Goal: Navigation & Orientation: Find specific page/section

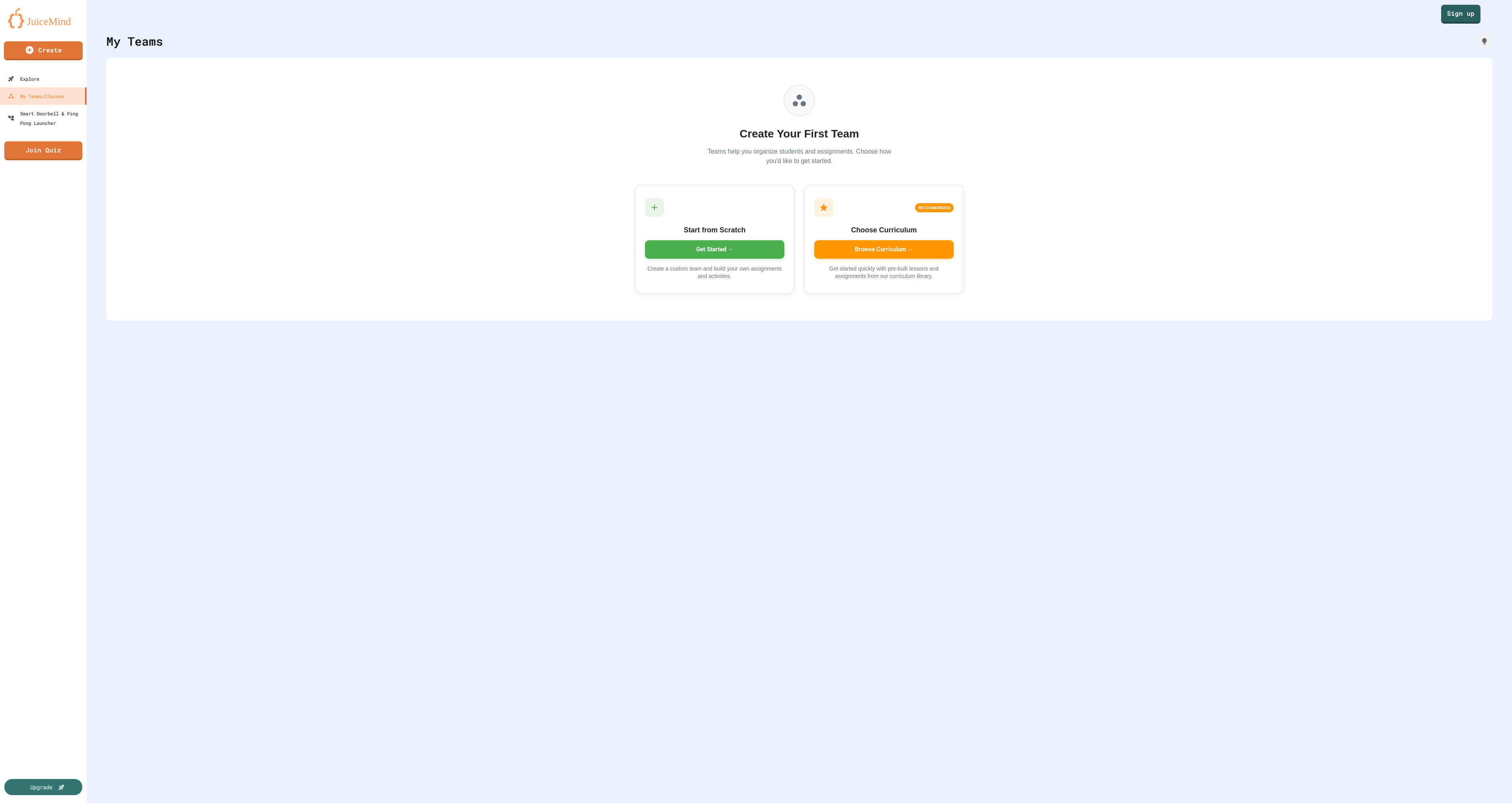
click at [1462, 16] on link "Sign up" at bounding box center [1461, 13] width 39 height 19
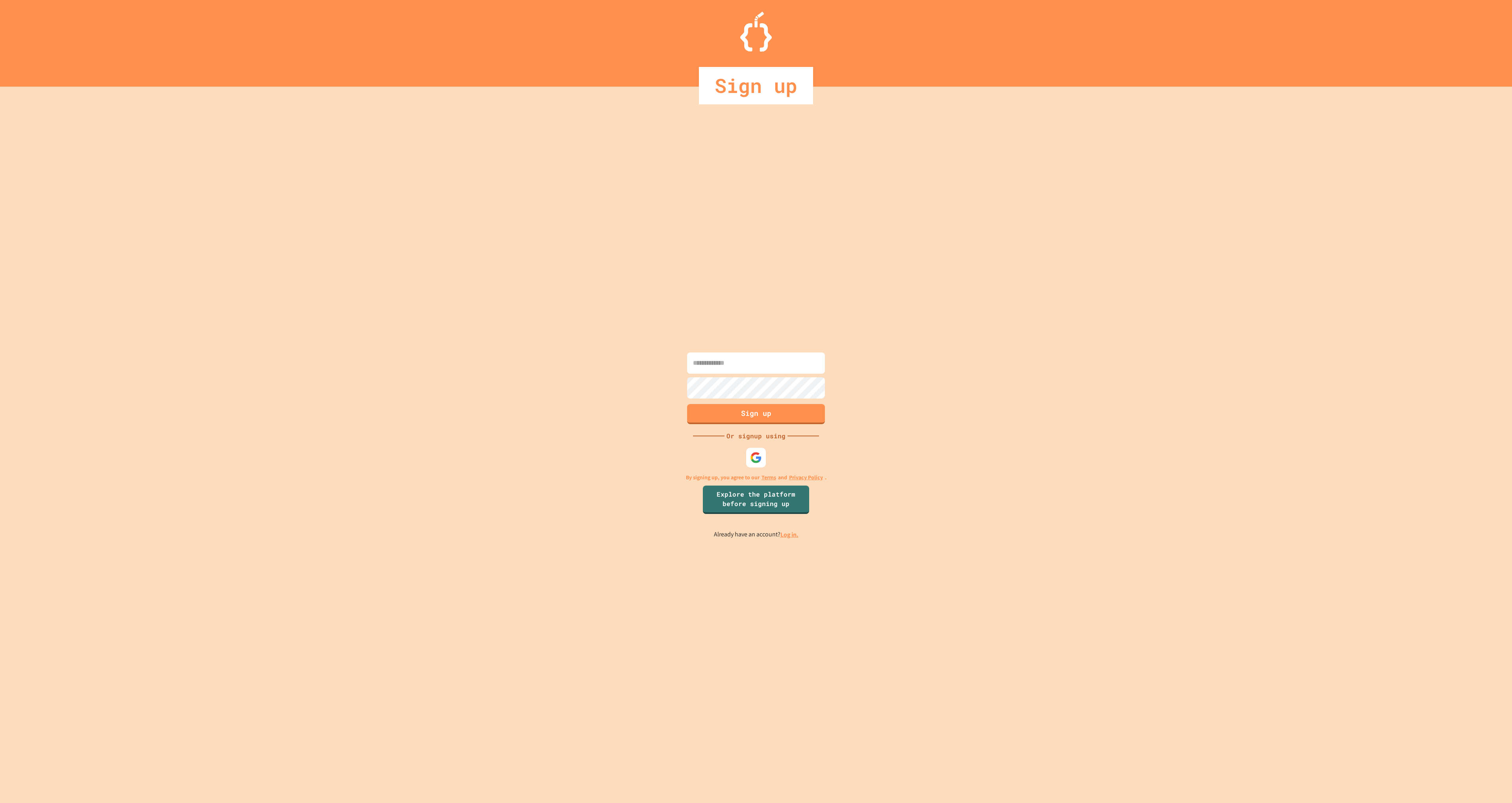
click at [797, 534] on link "Log in." at bounding box center [789, 534] width 18 height 8
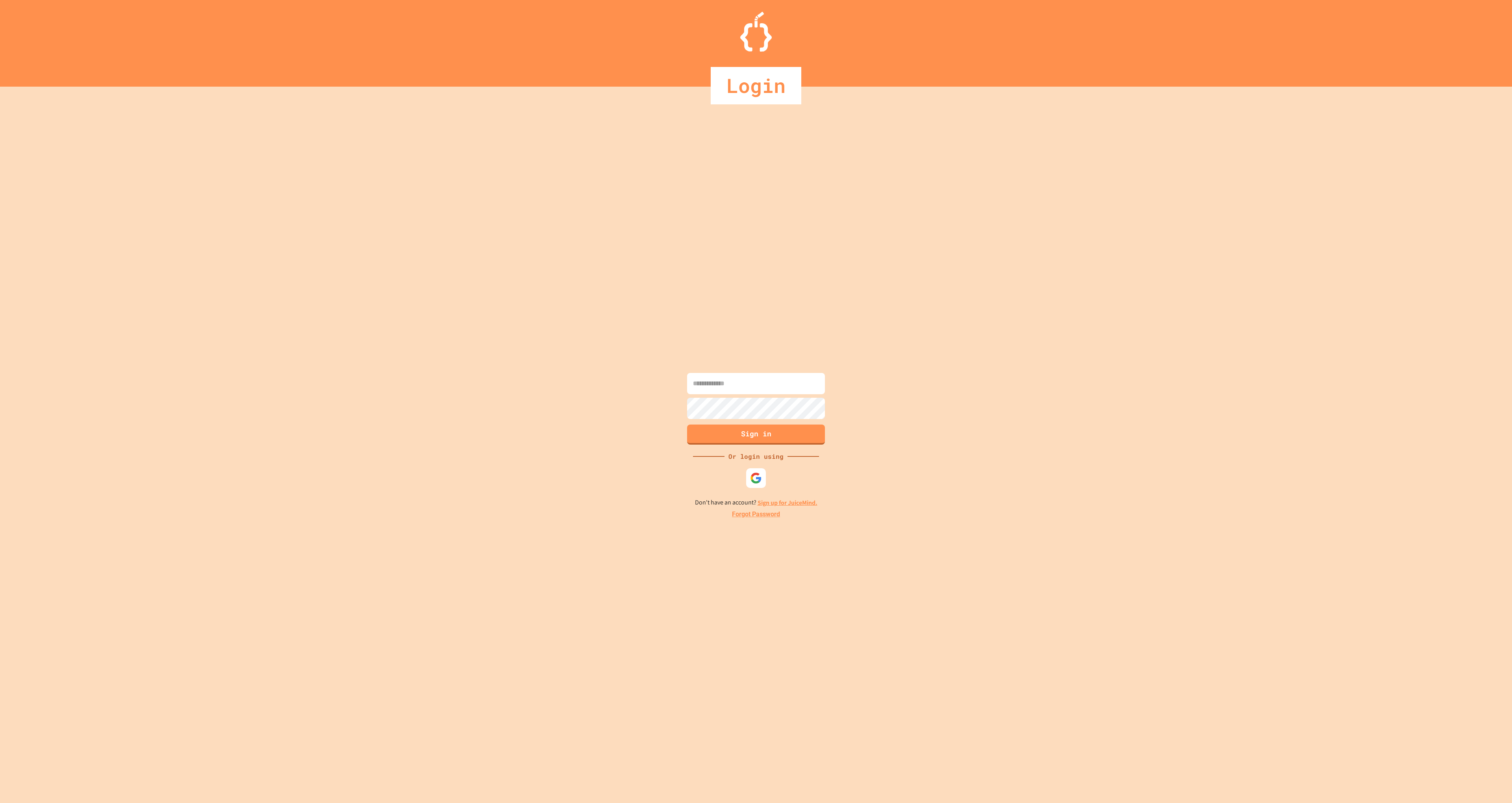
click at [786, 380] on input at bounding box center [756, 383] width 137 height 21
click at [756, 484] on img at bounding box center [756, 477] width 12 height 12
